Goal: Task Accomplishment & Management: Use online tool/utility

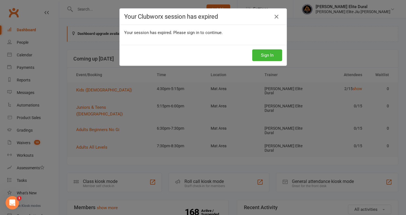
click at [262, 58] on button "Sign In" at bounding box center [267, 55] width 30 height 12
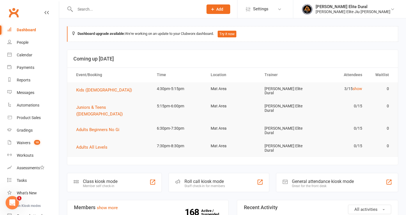
click at [101, 184] on div "Member self check-in" at bounding box center [100, 186] width 35 height 4
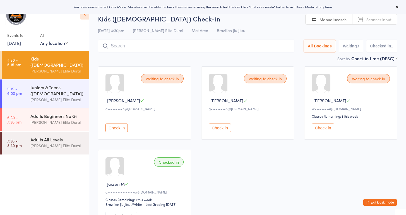
click at [122, 130] on button "Check in" at bounding box center [117, 128] width 22 height 9
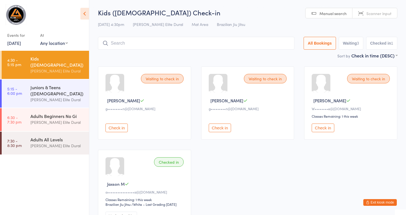
click at [222, 127] on button "Check in" at bounding box center [220, 128] width 22 height 9
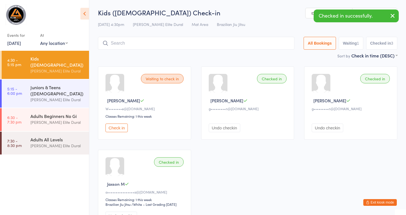
click at [118, 129] on button "Check in" at bounding box center [117, 128] width 22 height 9
click at [130, 44] on input "search" at bounding box center [196, 43] width 197 height 13
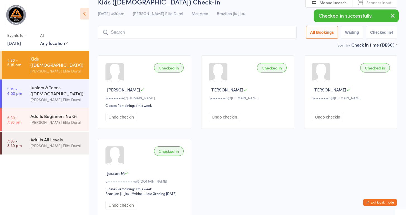
scroll to position [37, 0]
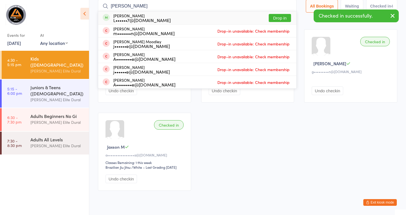
type input "riley"
click at [148, 18] on div "L••••••7@uni.Sydney.edu.au" at bounding box center [142, 20] width 58 height 4
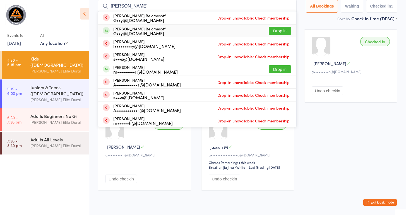
type input "grayson"
click at [163, 31] on div "G••y@gmbcontractors.com.au" at bounding box center [139, 33] width 52 height 4
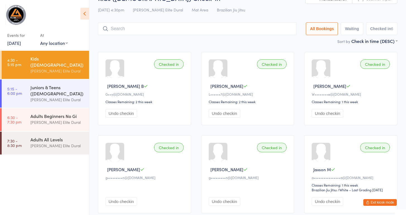
scroll to position [0, 0]
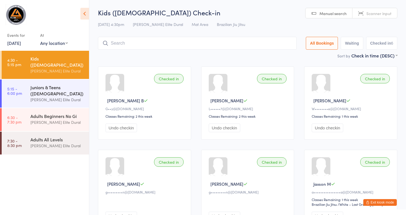
click at [39, 87] on div "Juniors & Teens ([DEMOGRAPHIC_DATA])" at bounding box center [57, 90] width 54 height 12
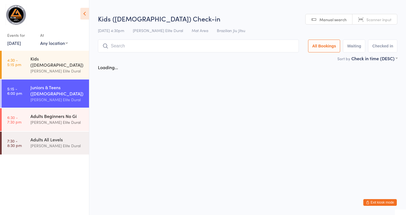
click at [38, 108] on div "Adults Beginners No Gi Gracie Elite Dural" at bounding box center [59, 119] width 59 height 22
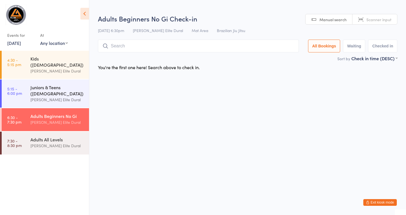
click at [49, 86] on div "Juniors & Teens ([DEMOGRAPHIC_DATA])" at bounding box center [57, 90] width 54 height 12
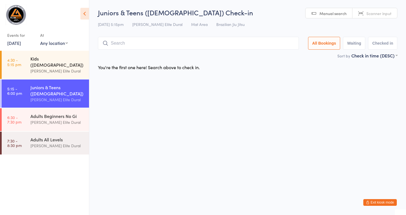
click at [62, 68] on div "[PERSON_NAME] Elite Dural" at bounding box center [57, 71] width 54 height 6
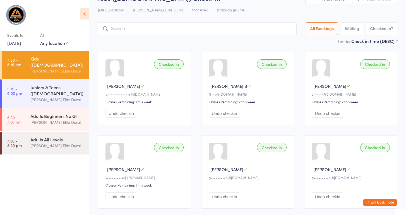
scroll to position [15, 0]
click at [49, 87] on div "Juniors & Teens ([DEMOGRAPHIC_DATA])" at bounding box center [57, 90] width 54 height 12
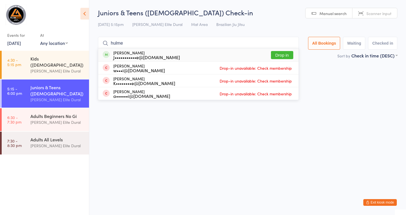
type input "hulme"
click at [140, 56] on div "J•••••••••••e@gmail.com" at bounding box center [146, 57] width 67 height 4
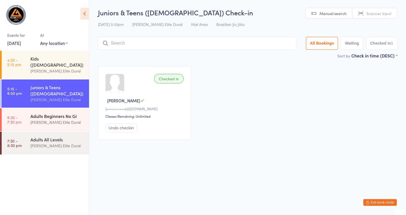
click at [35, 113] on div "Adults Beginners No Gi" at bounding box center [57, 116] width 54 height 6
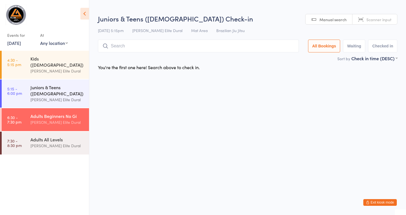
click at [38, 97] on div "[PERSON_NAME] Elite Dural" at bounding box center [57, 100] width 54 height 6
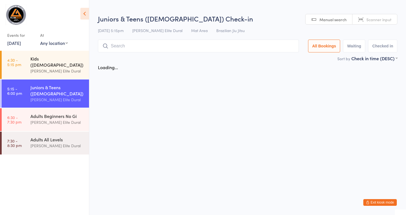
click at [34, 71] on div "Kids (7-9 Years Old) Gracie Elite Dural" at bounding box center [59, 65] width 59 height 28
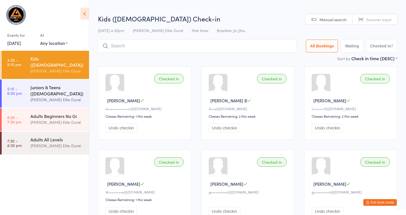
click at [43, 98] on div "Juniors & Teens (10-14 years old) Gracie Elite Dural" at bounding box center [59, 94] width 59 height 28
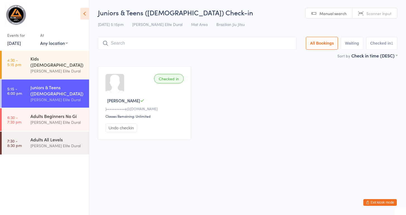
click at [127, 46] on input "search" at bounding box center [197, 43] width 199 height 13
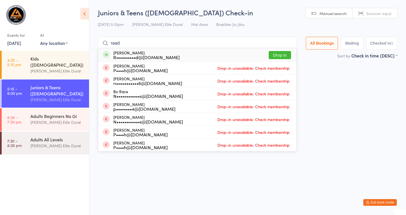
type input "raad"
click at [147, 55] on div "R••••••••••d@gmail.com" at bounding box center [146, 57] width 66 height 4
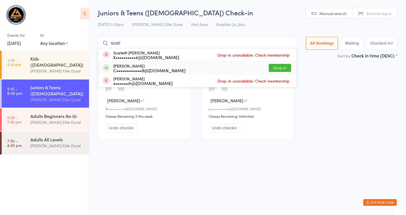
type input "scarl"
click at [169, 71] on div "C•••••••••••••9@gmail.com" at bounding box center [149, 70] width 72 height 4
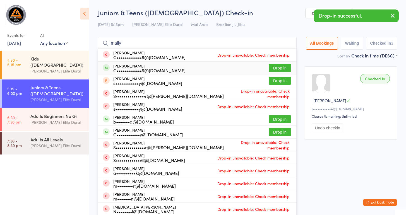
type input "mally"
click at [138, 69] on div "C•••••••••••••9@gmail.com" at bounding box center [149, 70] width 72 height 4
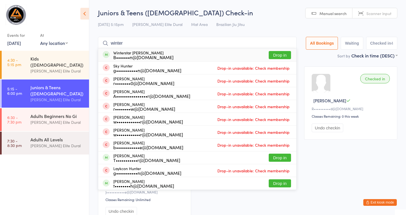
type input "winter"
click at [147, 57] on div "B•••••••n@hotmail.com" at bounding box center [143, 57] width 60 height 4
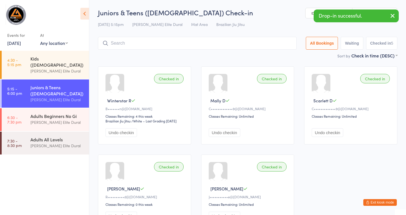
scroll to position [51, 0]
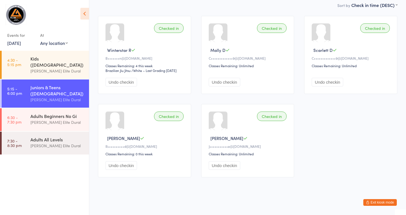
click at [374, 202] on button "Exit kiosk mode" at bounding box center [381, 202] width 34 height 7
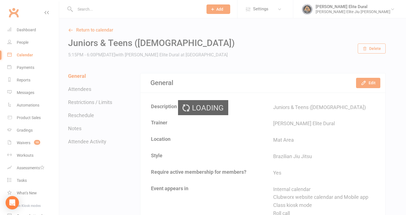
click at [102, 8] on div "Loading" at bounding box center [203, 107] width 406 height 215
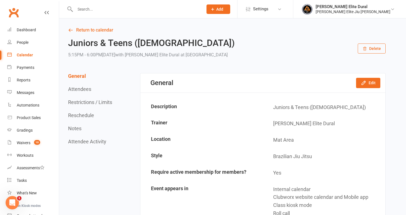
click at [108, 9] on input "text" at bounding box center [136, 9] width 126 height 8
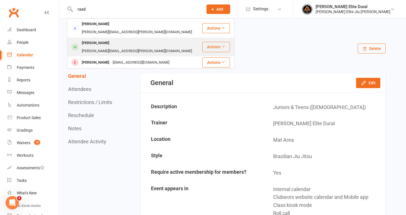
type input "raad"
click at [89, 39] on div "[PERSON_NAME]" at bounding box center [95, 43] width 31 height 8
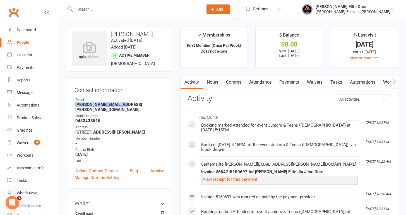
drag, startPoint x: 129, startPoint y: 104, endPoint x: 75, endPoint y: 106, distance: 54.2
click at [75, 106] on li "Email [PERSON_NAME][EMAIL_ADDRESS][PERSON_NAME][DOMAIN_NAME]" at bounding box center [120, 104] width 90 height 15
copy strong "[PERSON_NAME][EMAIL_ADDRESS][PERSON_NAME][DOMAIN_NAME]"
click at [286, 80] on link "Payments" at bounding box center [290, 82] width 28 height 13
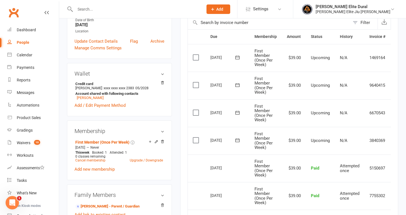
scroll to position [133, 0]
